Goal: Task Accomplishment & Management: Manage account settings

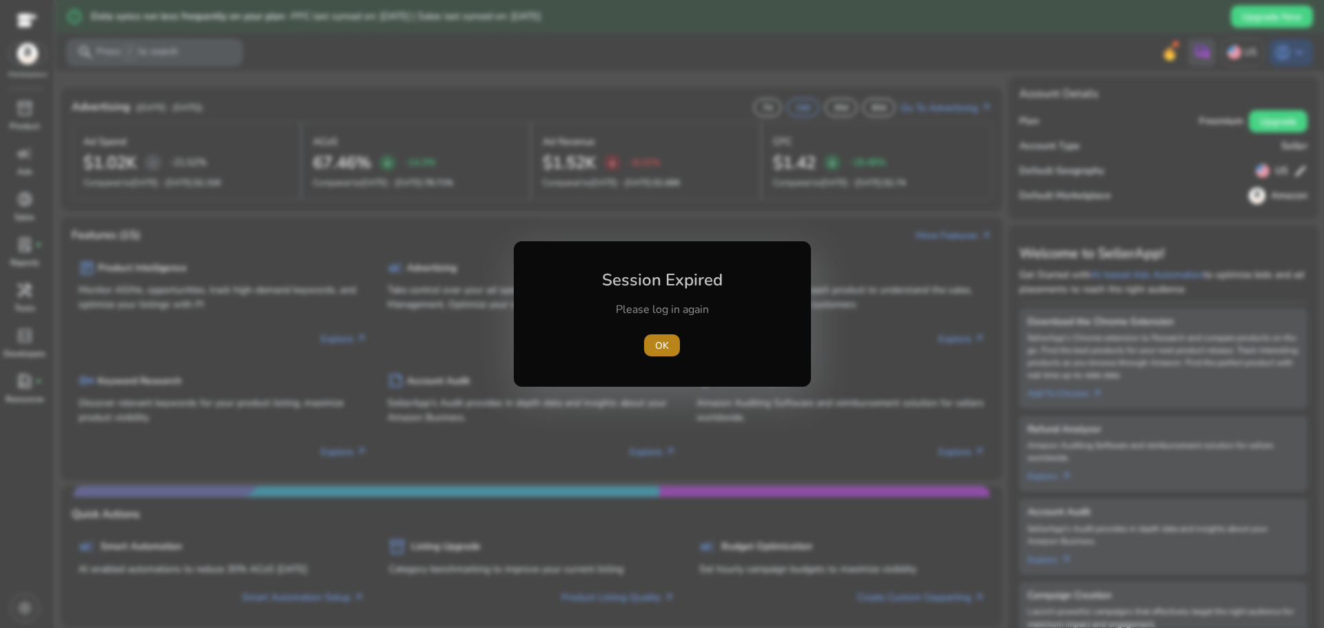
click at [668, 343] on span "OK" at bounding box center [662, 345] width 14 height 14
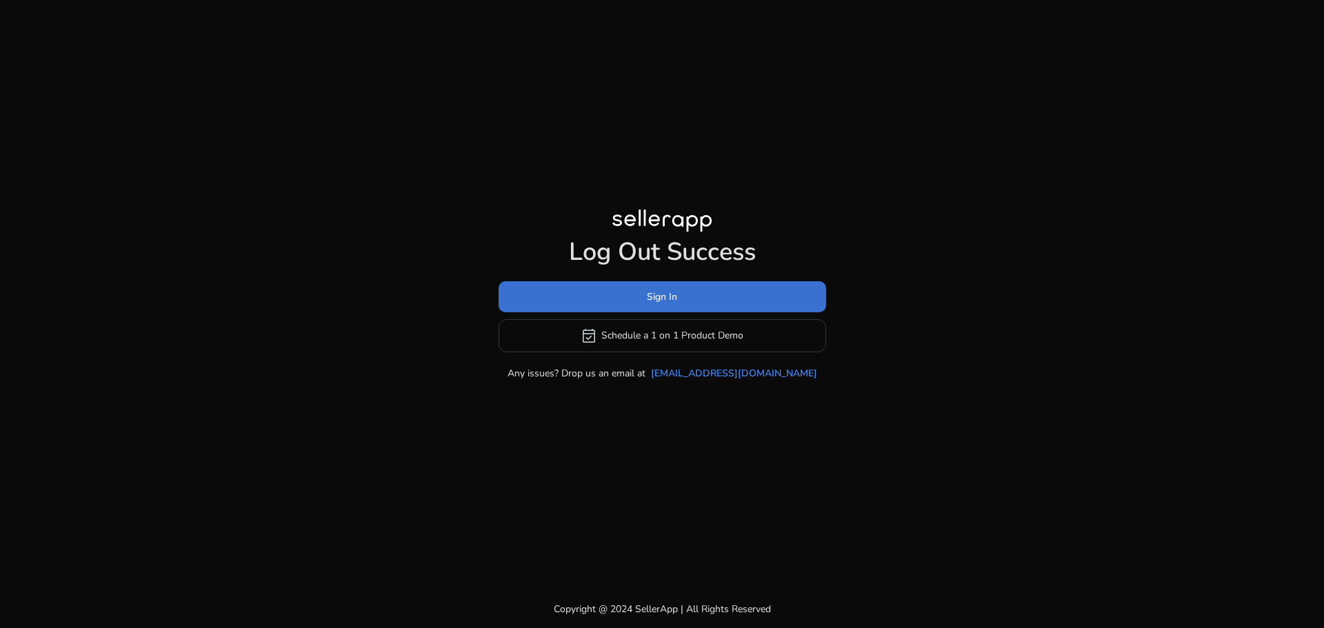
click at [680, 299] on span at bounding box center [661, 296] width 327 height 33
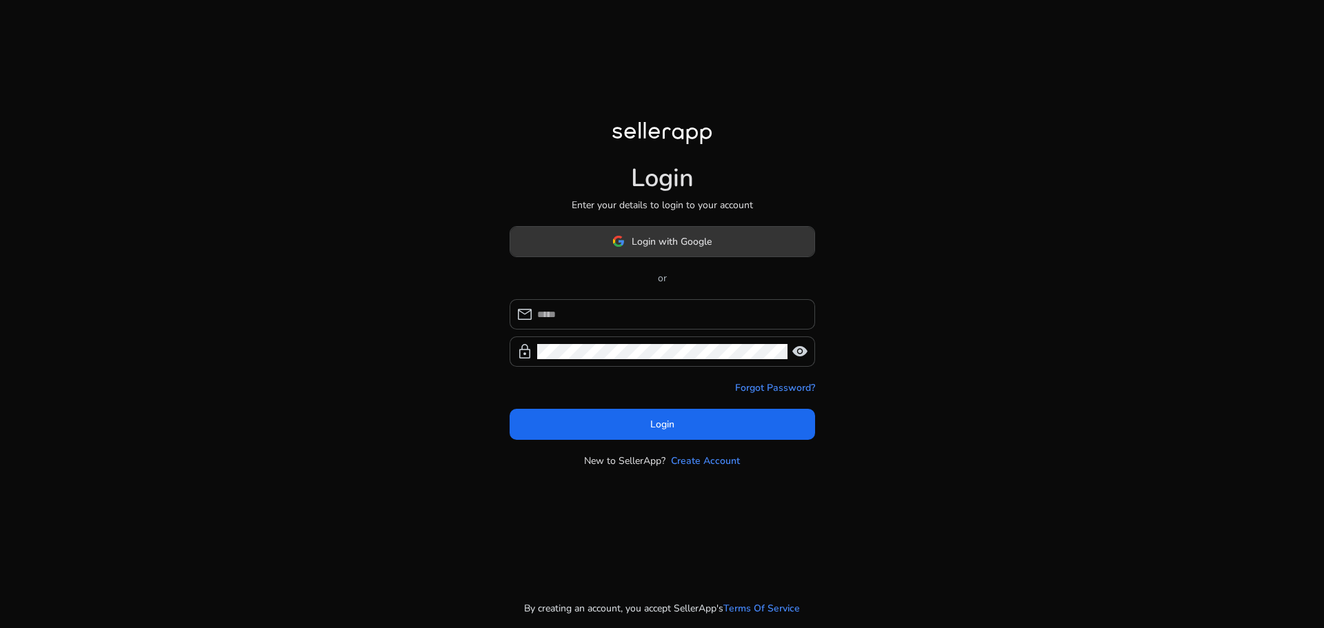
click at [651, 236] on span "Login with Google" at bounding box center [671, 241] width 80 height 14
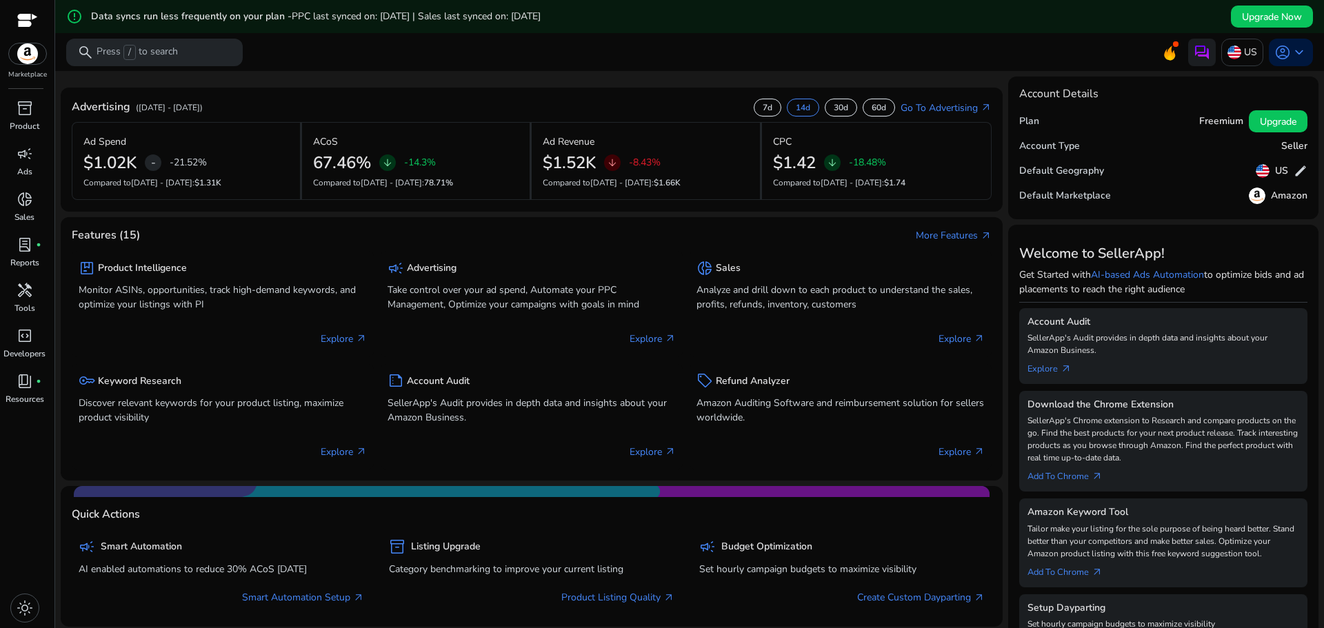
click at [1206, 123] on h5 "Freemium" at bounding box center [1221, 122] width 44 height 12
click at [1293, 47] on span "keyboard_arrow_down" at bounding box center [1299, 52] width 17 height 17
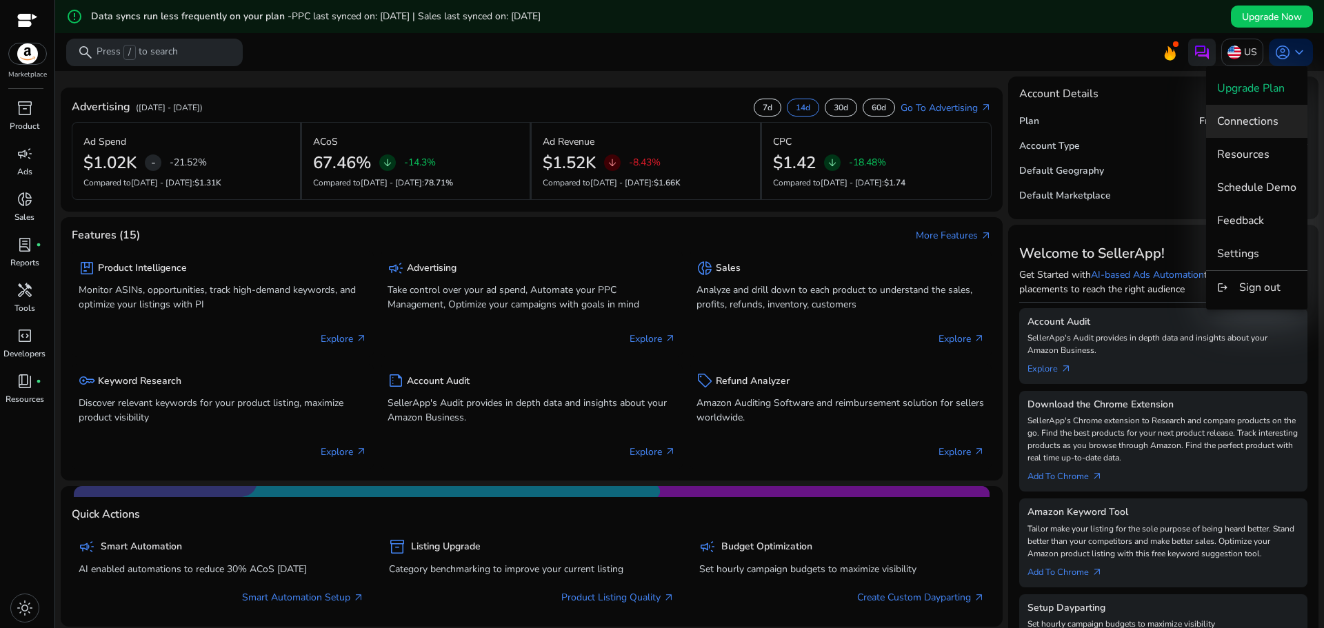
drag, startPoint x: 1263, startPoint y: 114, endPoint x: 1275, endPoint y: 114, distance: 11.7
click at [1275, 114] on span "Connections" at bounding box center [1247, 121] width 61 height 15
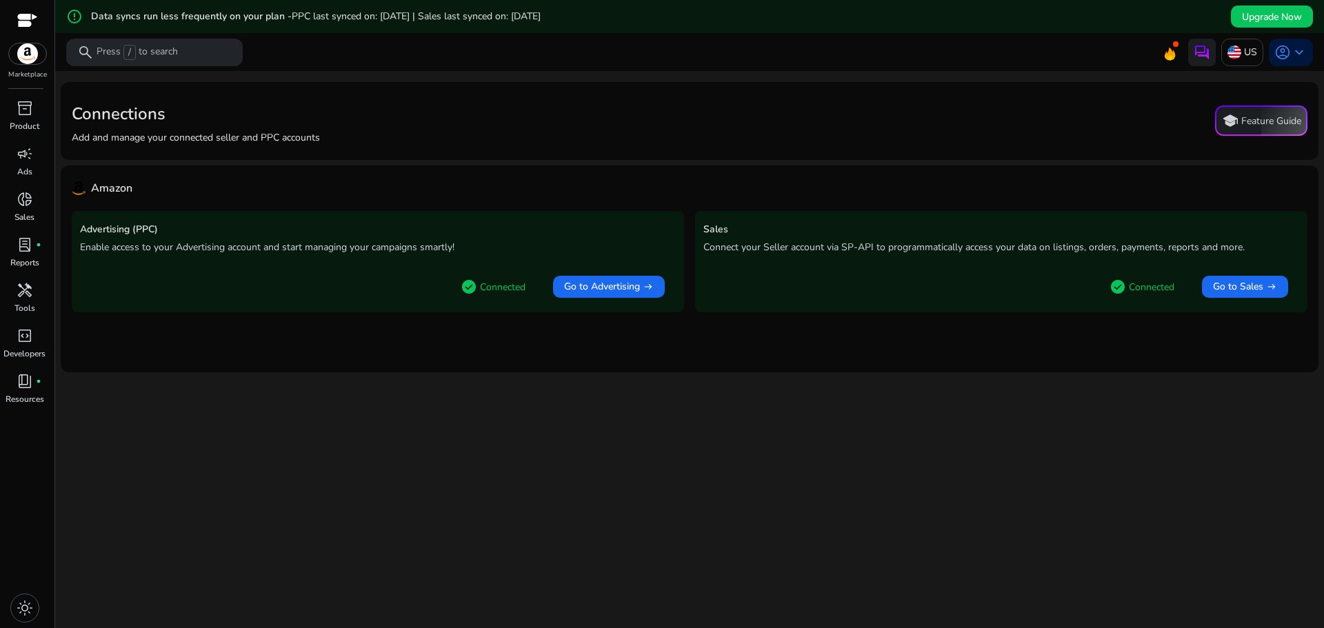
click at [496, 290] on p "Connected" at bounding box center [502, 287] width 45 height 14
click at [25, 56] on img at bounding box center [27, 53] width 37 height 21
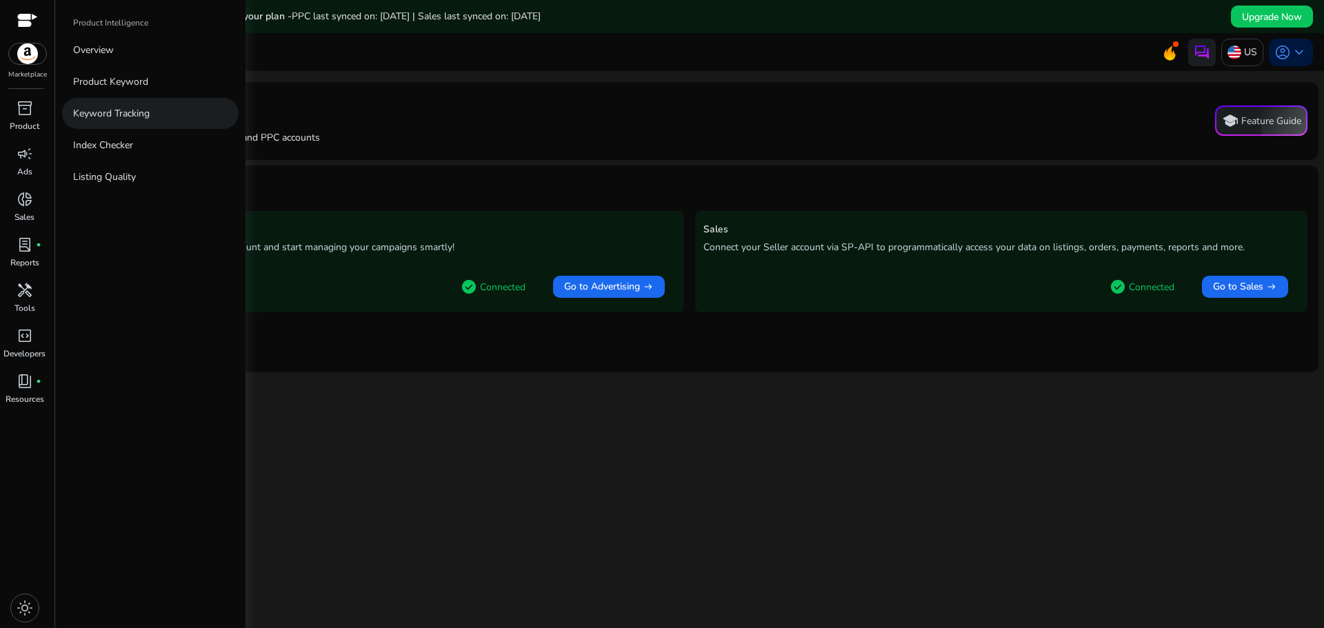
click at [112, 119] on p "Keyword Tracking" at bounding box center [111, 113] width 77 height 14
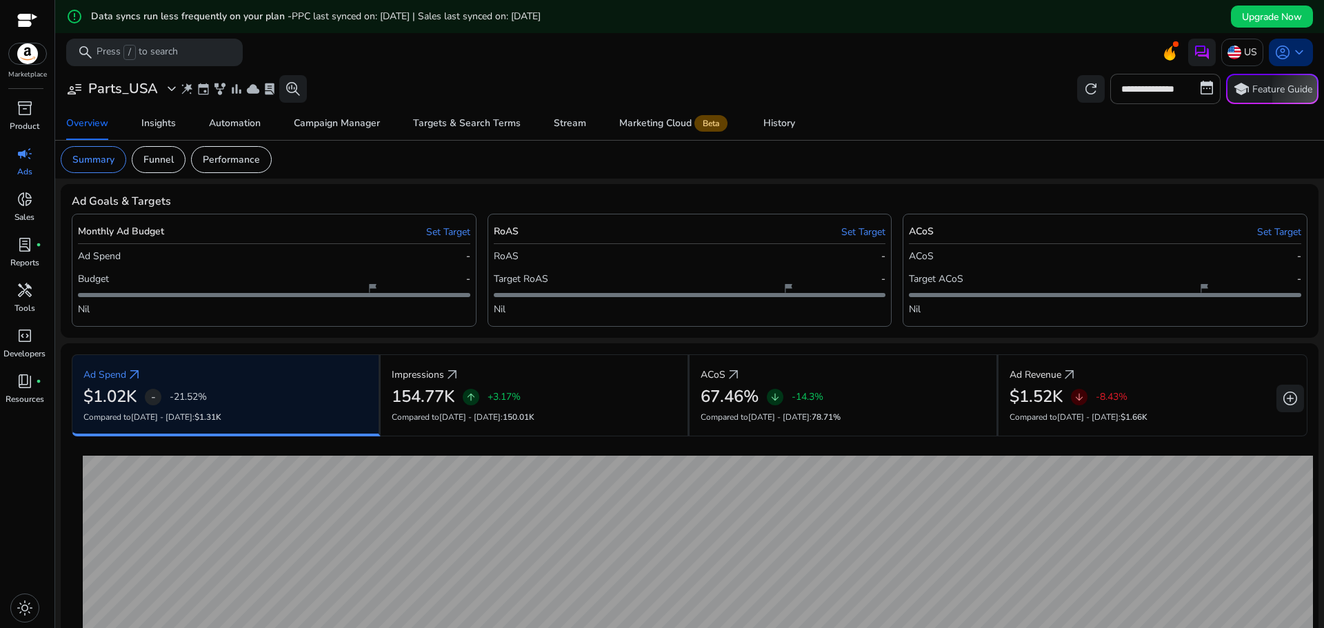
click at [1291, 54] on span "keyboard_arrow_down" at bounding box center [1299, 52] width 17 height 17
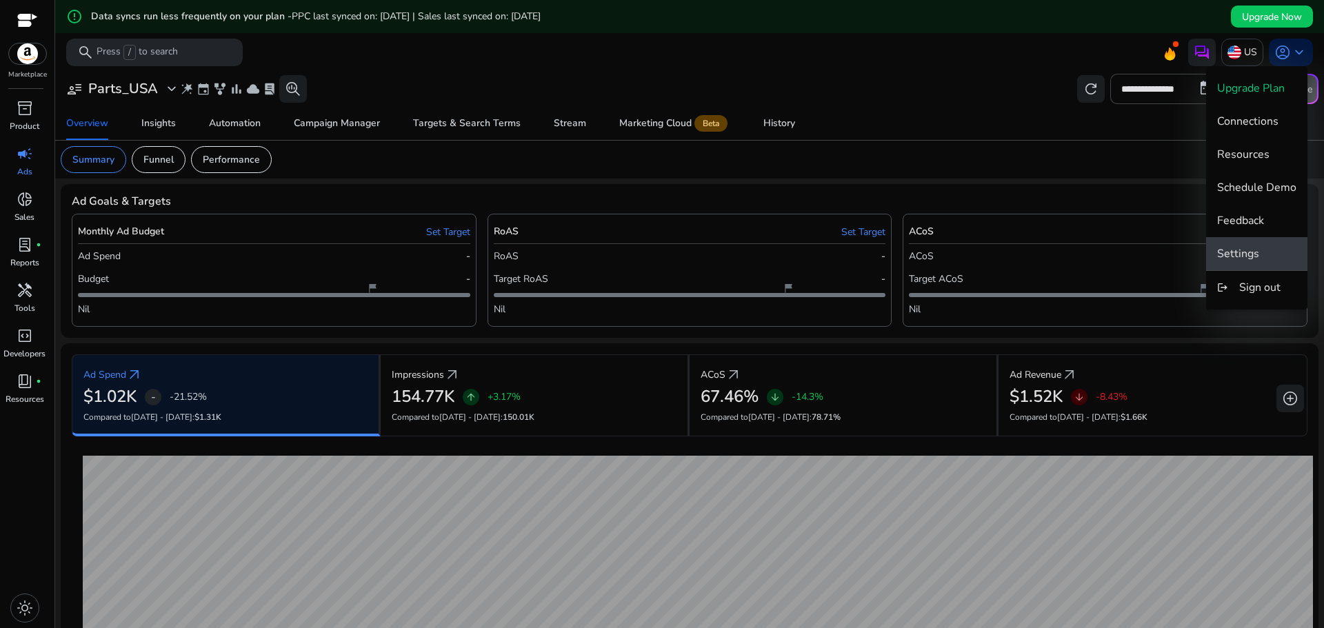
click at [1246, 250] on span "Settings" at bounding box center [1238, 253] width 42 height 15
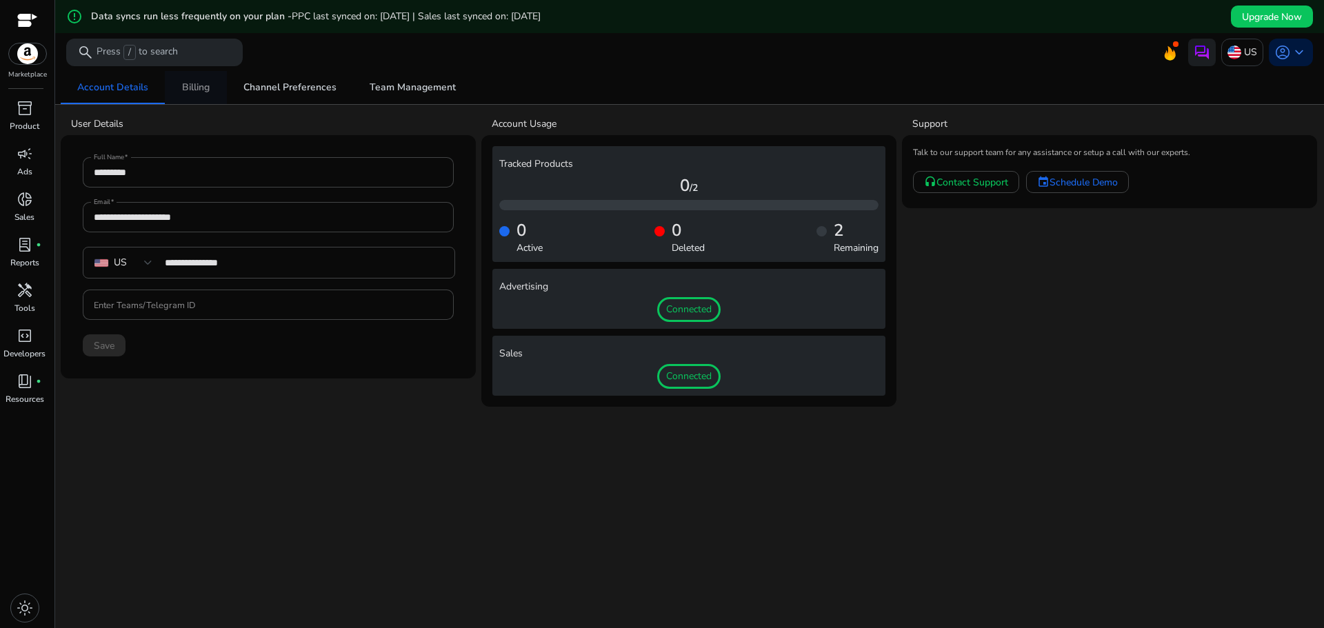
click at [201, 92] on span "Billing" at bounding box center [196, 88] width 28 height 10
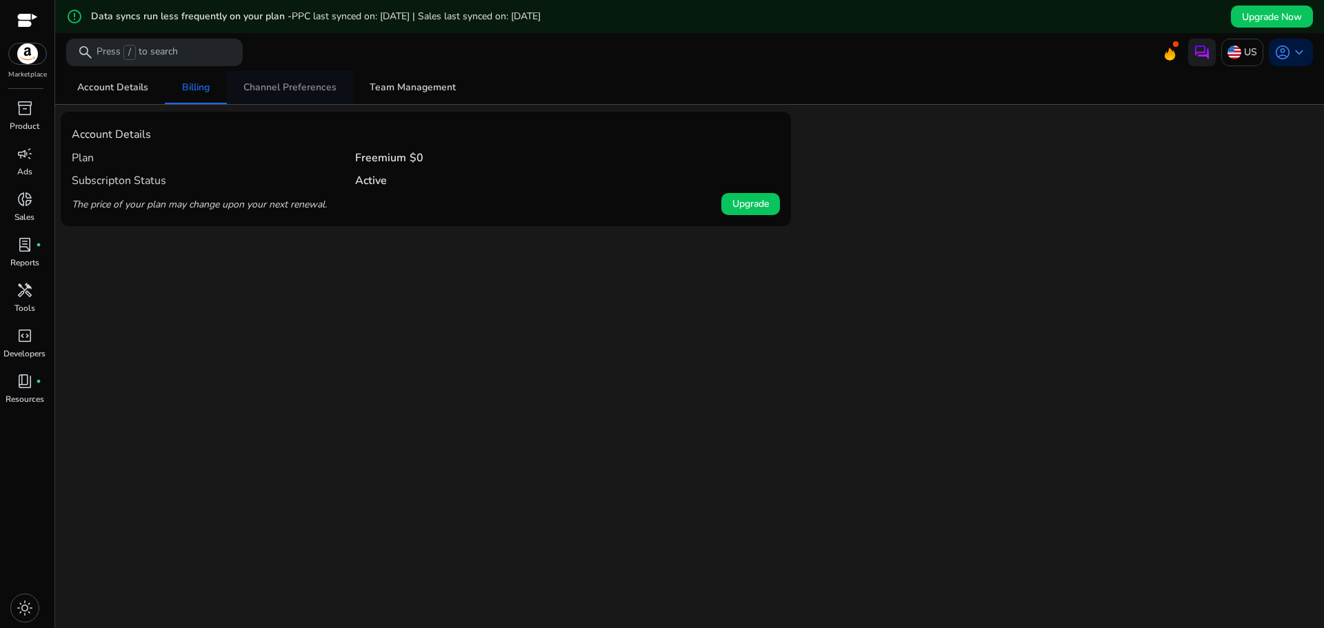
click at [274, 90] on span "Channel Preferences" at bounding box center [289, 88] width 93 height 10
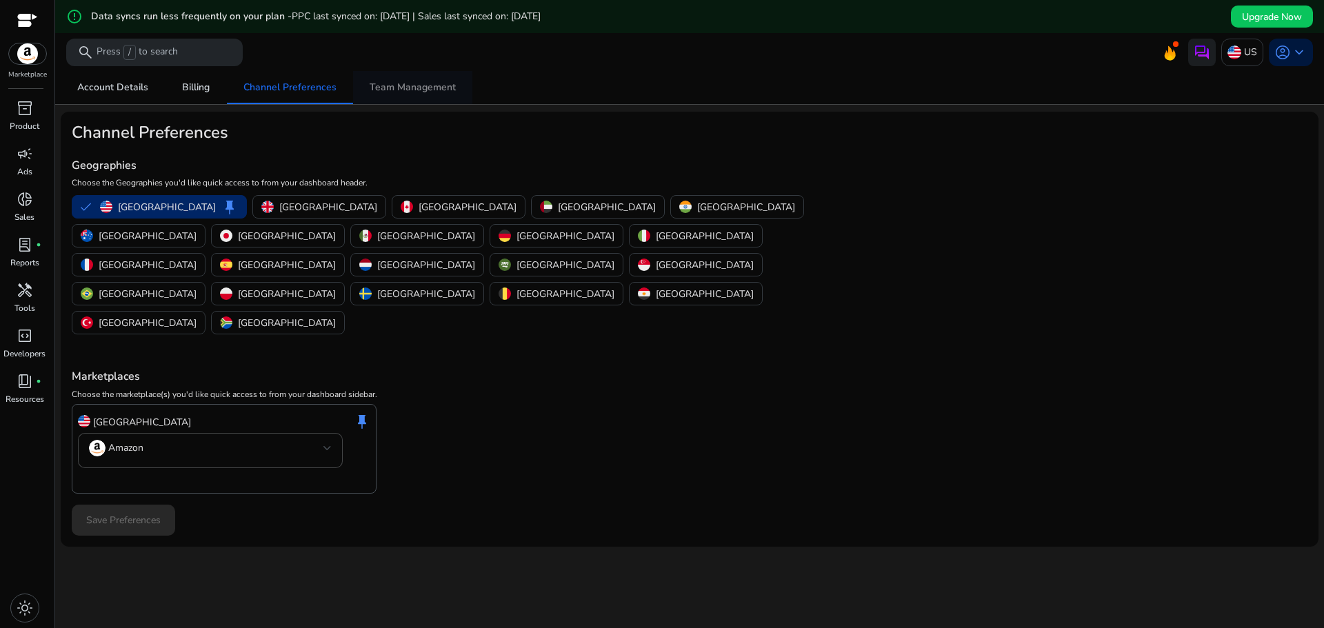
click at [392, 84] on span "Team Management" at bounding box center [413, 88] width 86 height 10
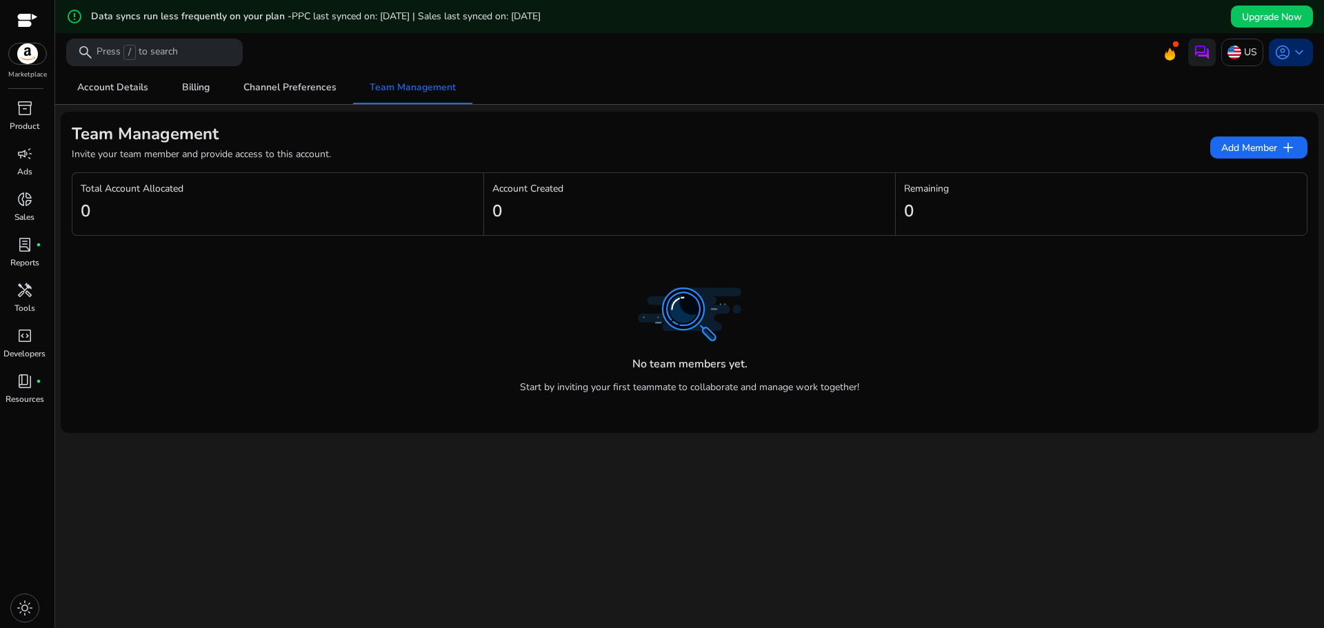
click at [1274, 44] on span "account_circle" at bounding box center [1282, 52] width 17 height 17
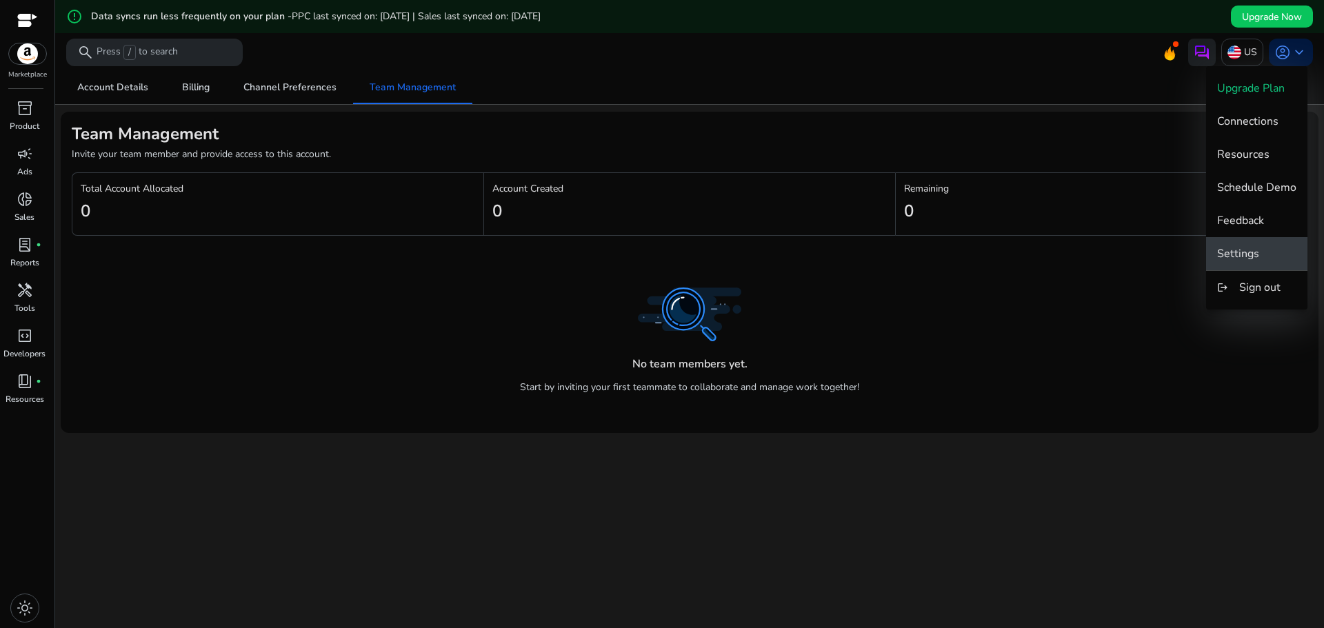
click at [1251, 241] on button "Settings" at bounding box center [1256, 253] width 101 height 33
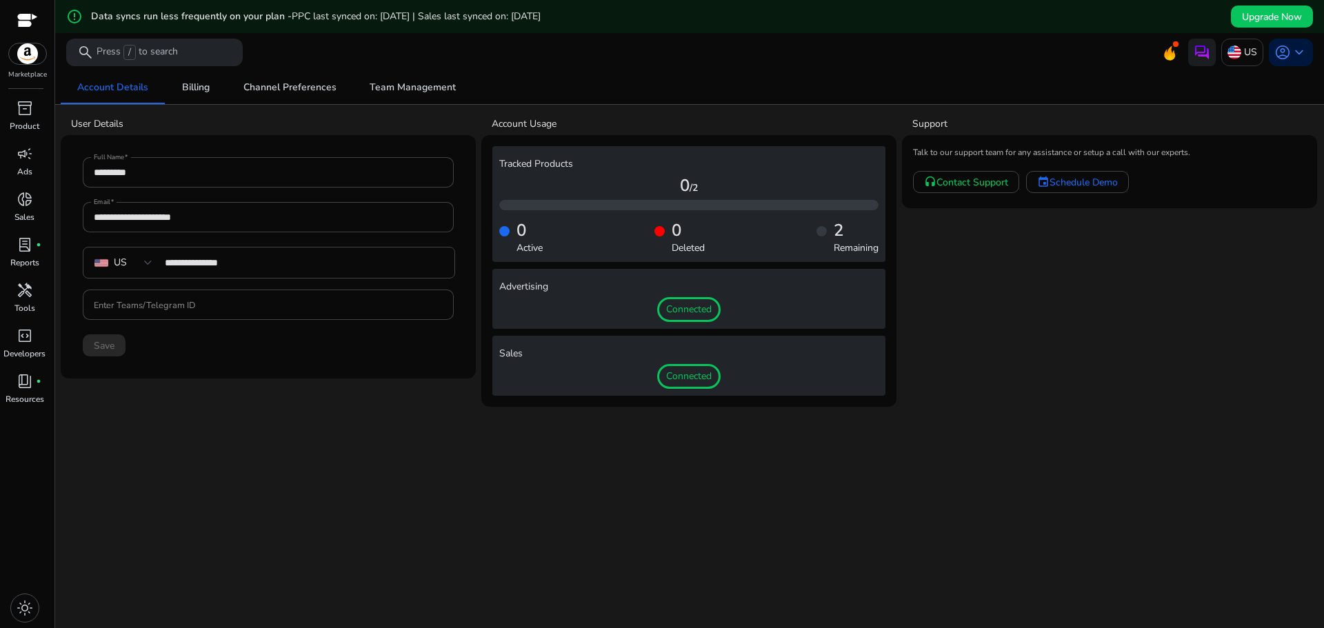
click at [691, 308] on span "Connected" at bounding box center [688, 309] width 63 height 25
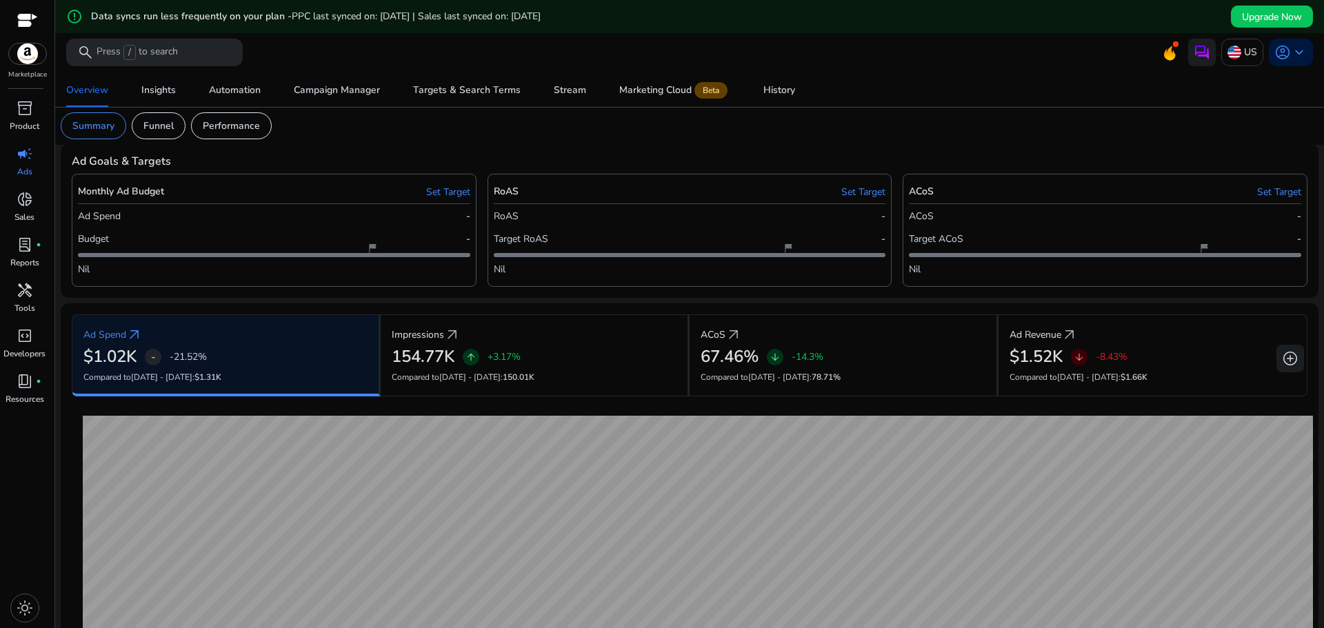
scroll to position [69, 0]
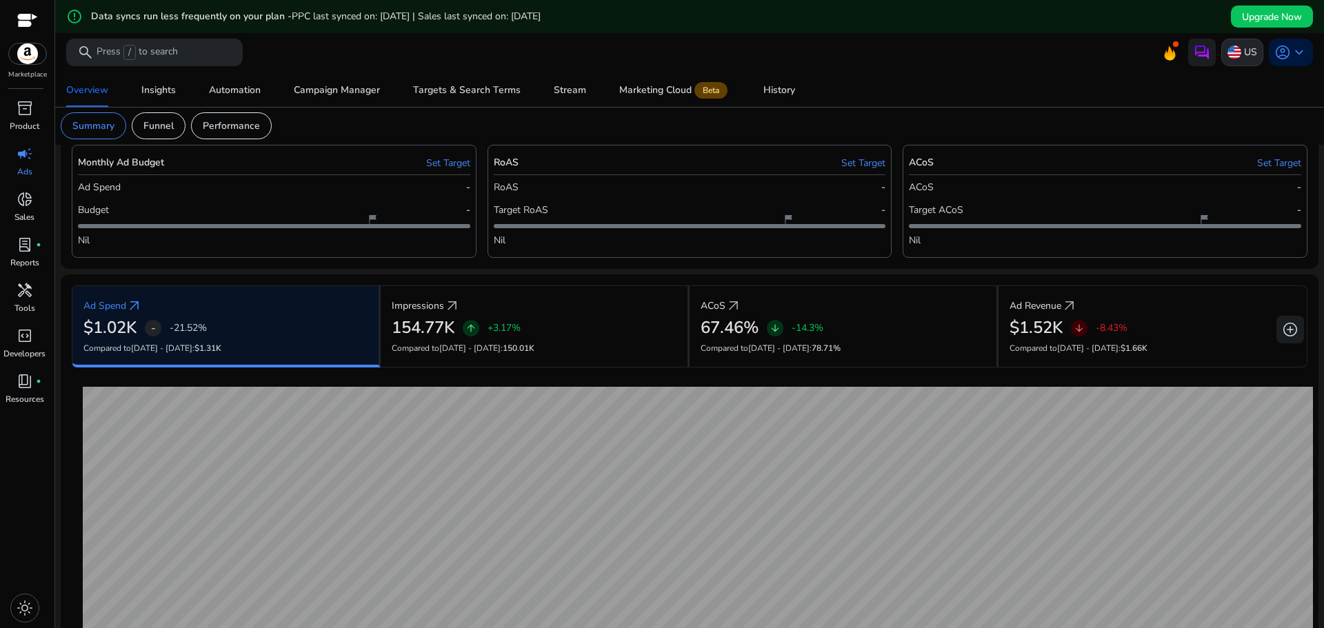
click at [1246, 52] on p "US" at bounding box center [1250, 52] width 13 height 24
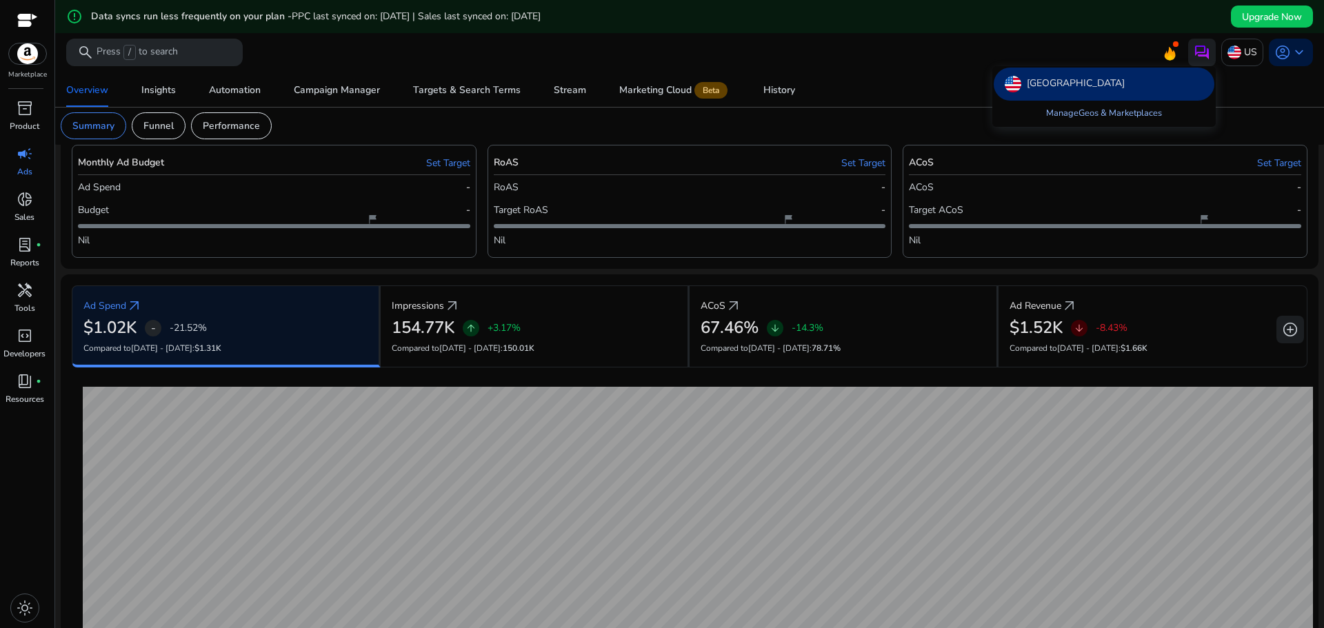
click at [1120, 118] on link "Manage Geos & Marketplaces" at bounding box center [1104, 113] width 138 height 25
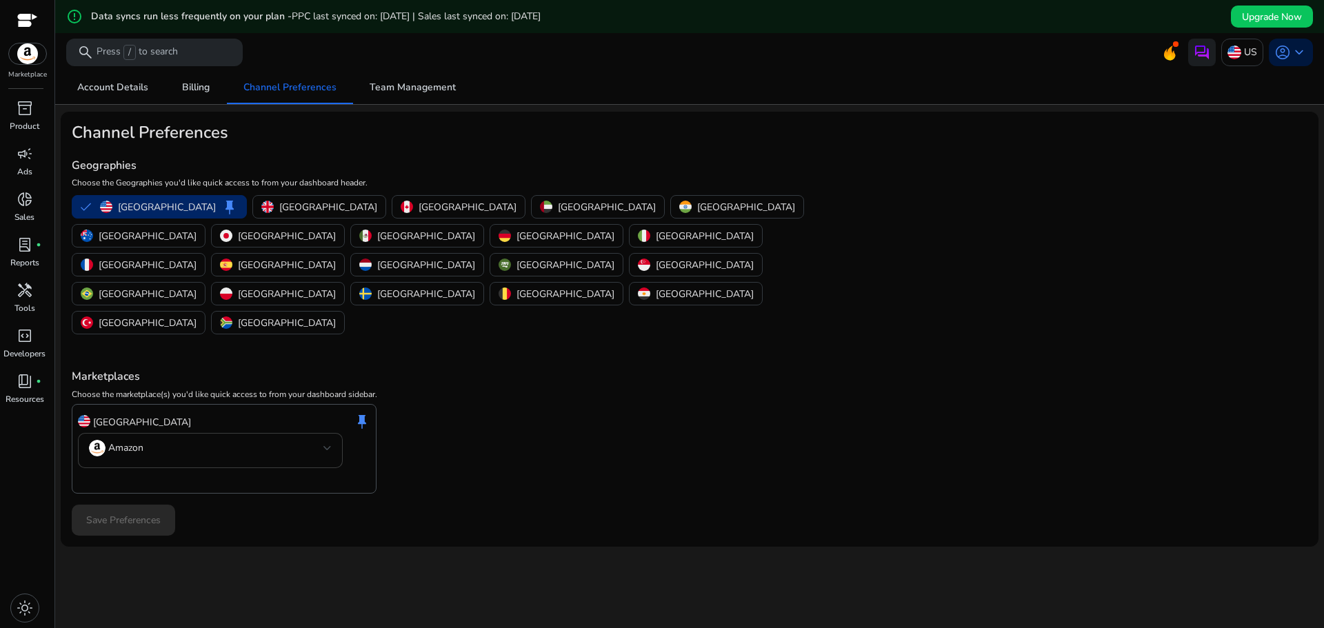
click at [325, 445] on div at bounding box center [327, 448] width 8 height 6
click at [329, 390] on div at bounding box center [662, 314] width 1324 height 628
click at [362, 413] on span "keep" at bounding box center [362, 421] width 17 height 17
click at [376, 92] on span "Team Management" at bounding box center [413, 88] width 86 height 10
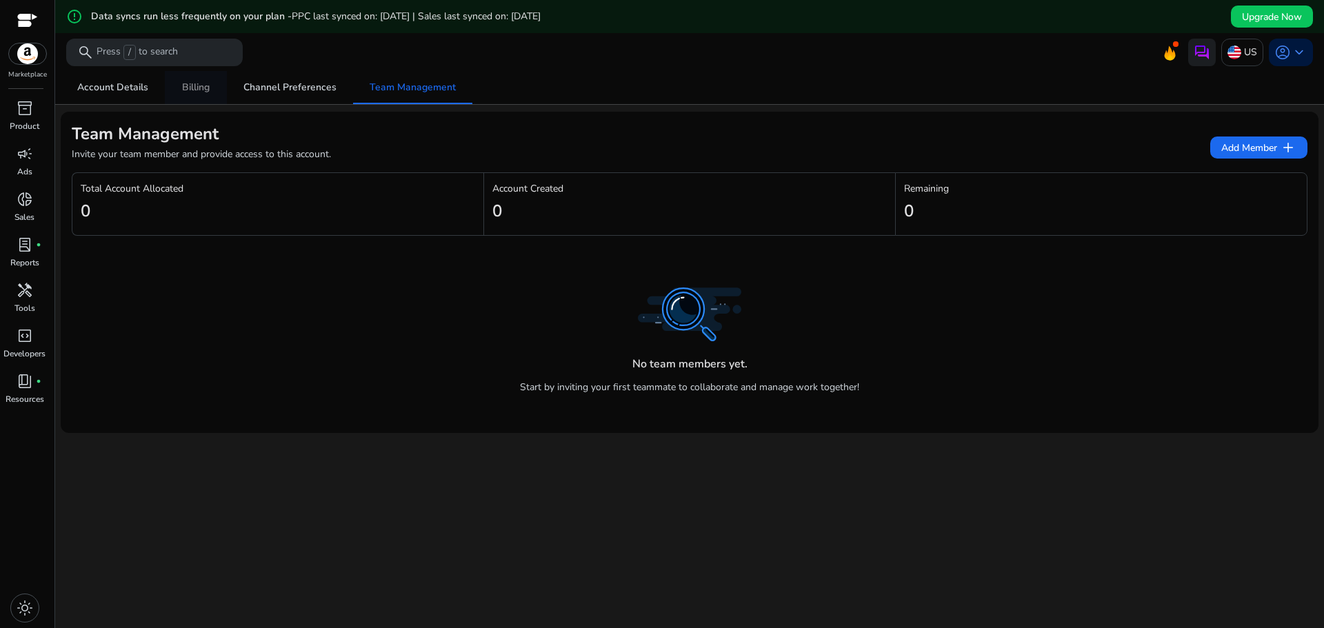
click at [186, 83] on span "Billing" at bounding box center [196, 88] width 28 height 10
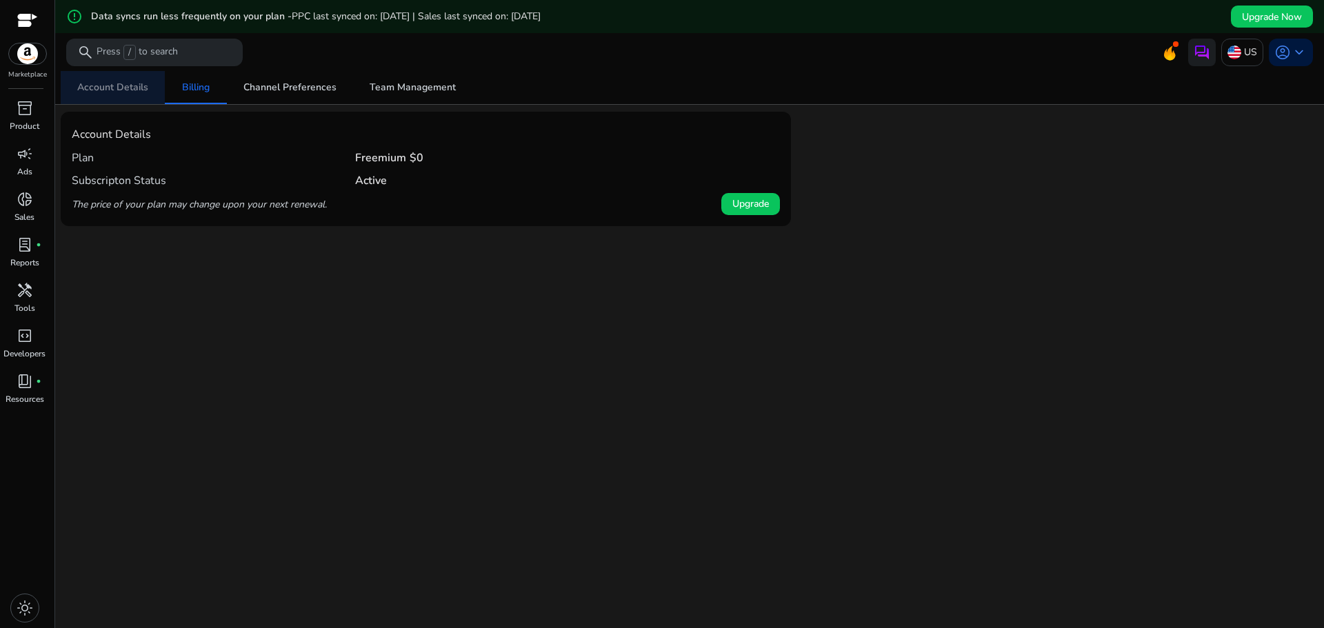
click at [130, 85] on span "Account Details" at bounding box center [112, 88] width 71 height 10
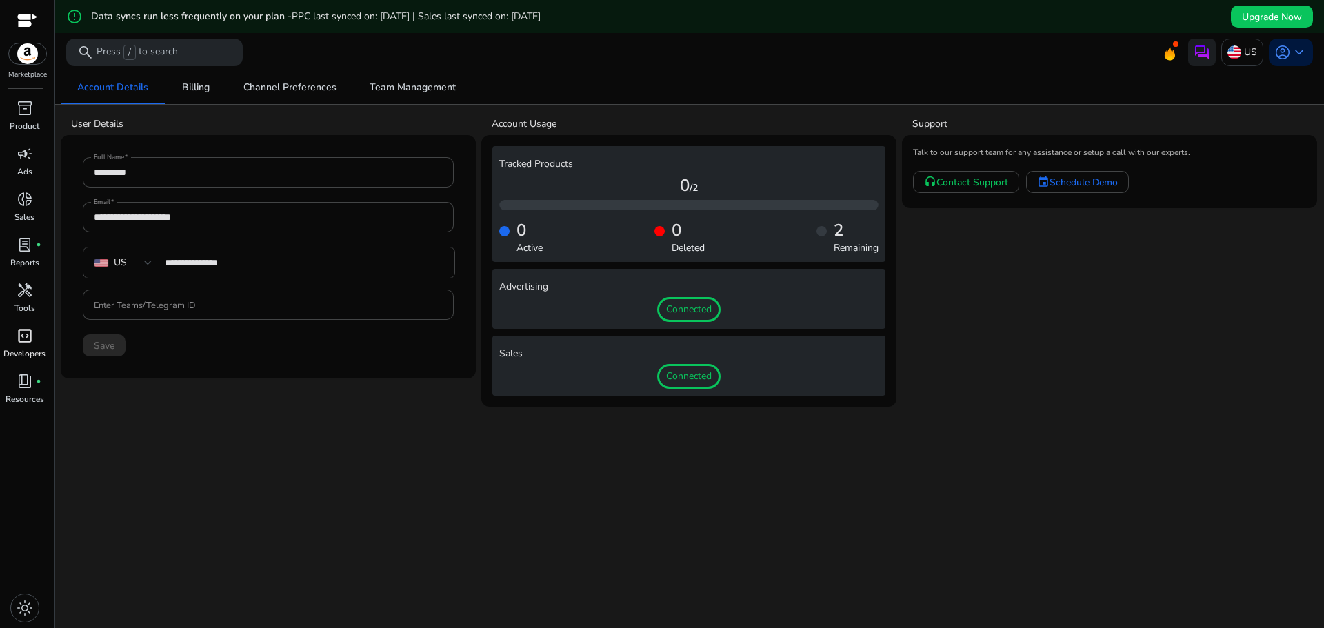
click at [30, 347] on p "Developers" at bounding box center [24, 353] width 42 height 12
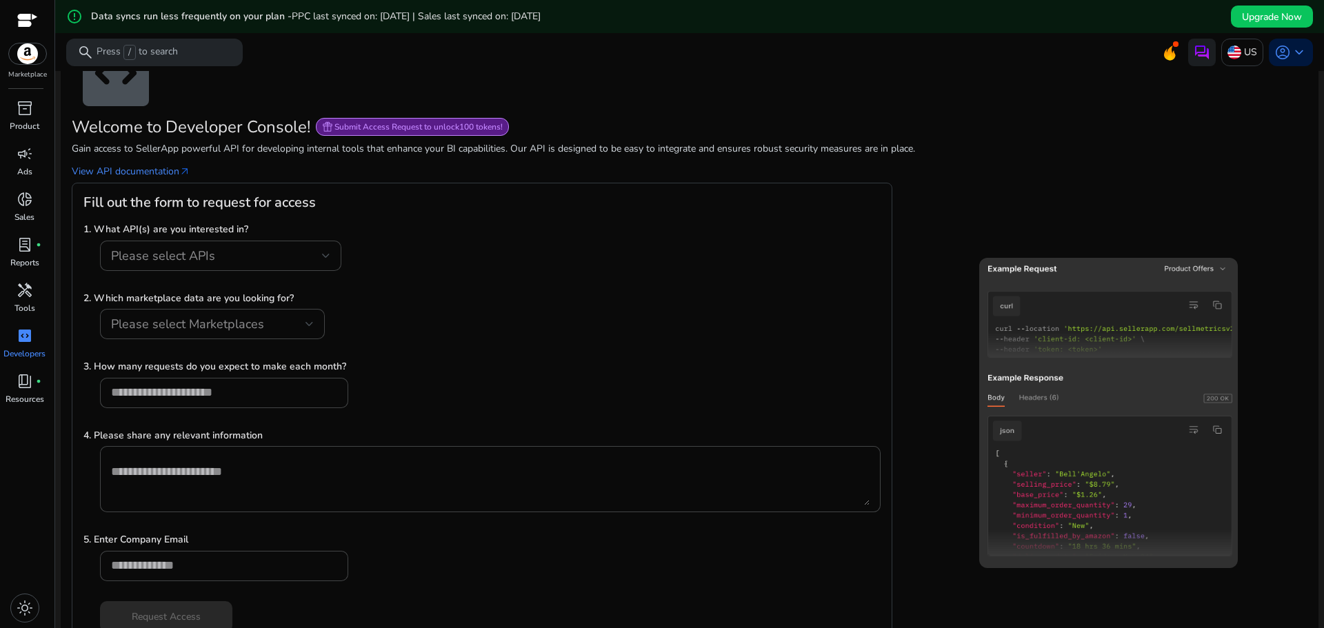
scroll to position [85, 0]
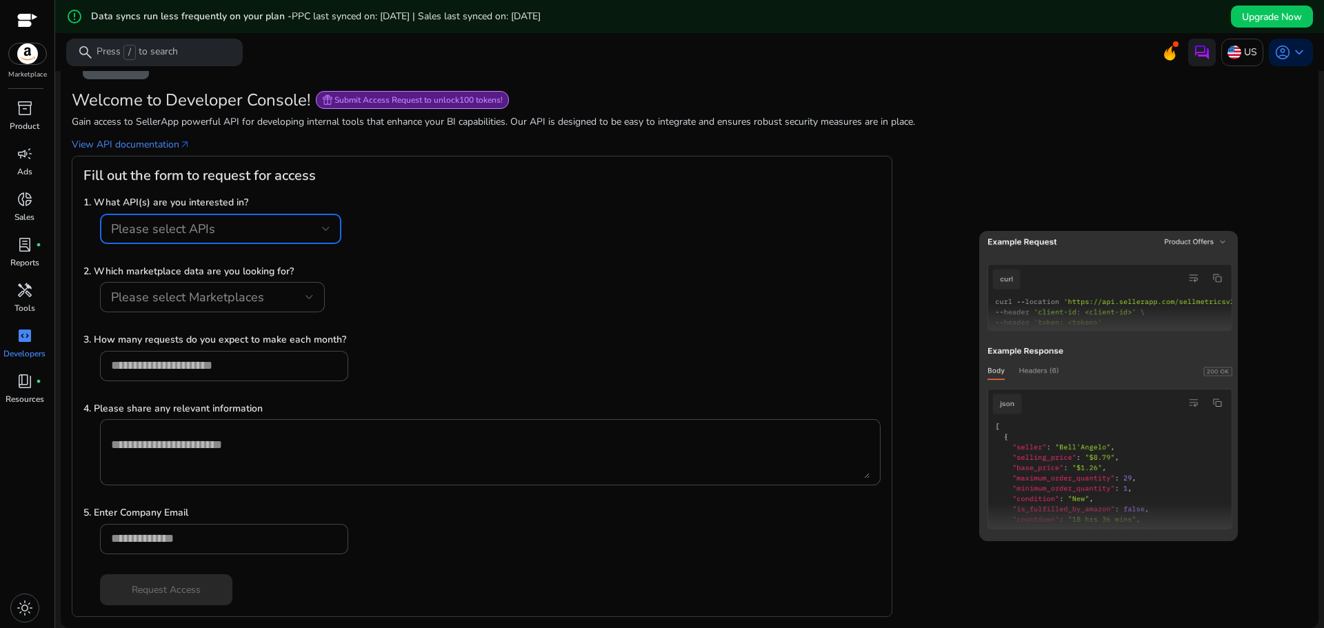
click at [270, 221] on div "Please select APIs" at bounding box center [220, 229] width 219 height 17
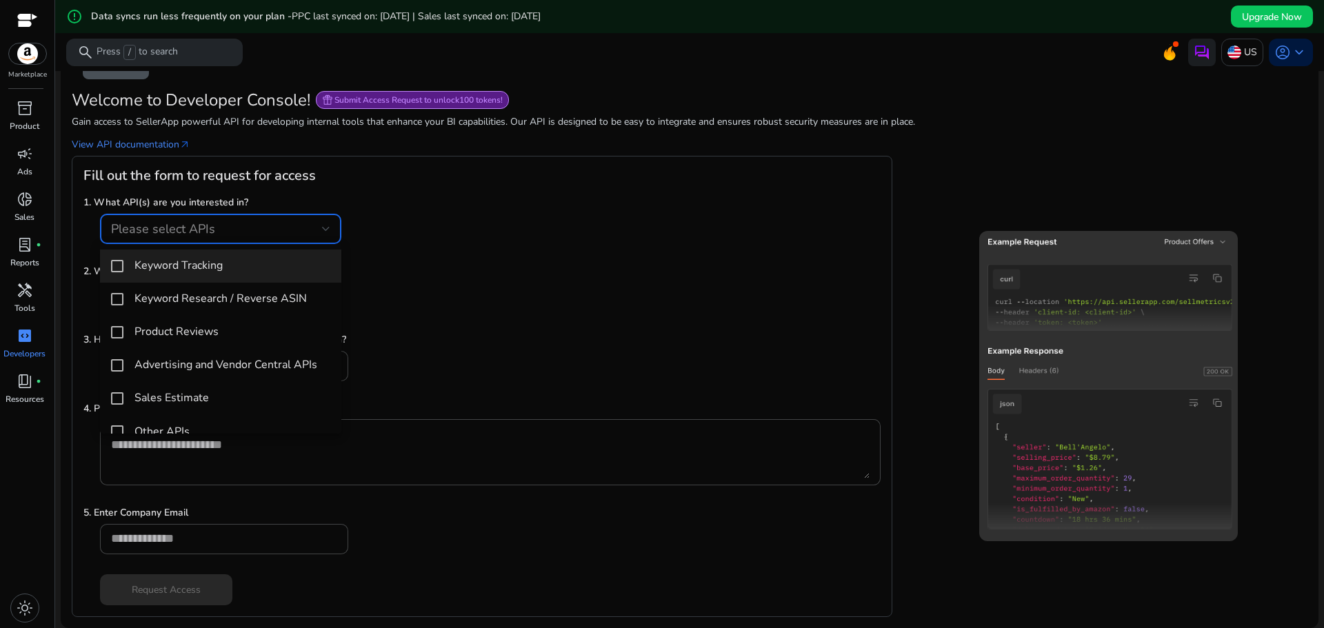
click at [270, 220] on div at bounding box center [662, 314] width 1324 height 628
